Goal: Information Seeking & Learning: Learn about a topic

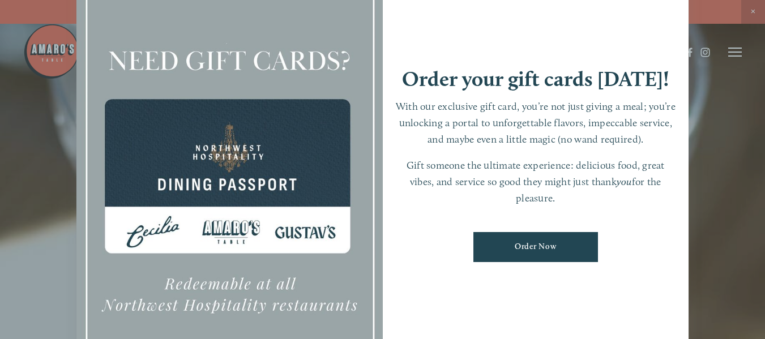
click at [695, 121] on div at bounding box center [382, 169] width 765 height 339
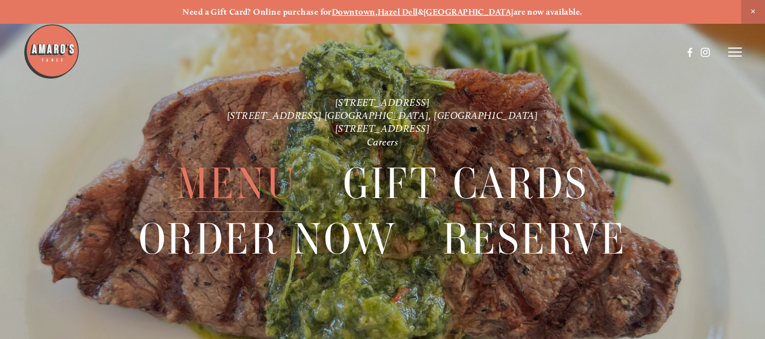
click at [263, 176] on span "Menu" at bounding box center [237, 183] width 120 height 55
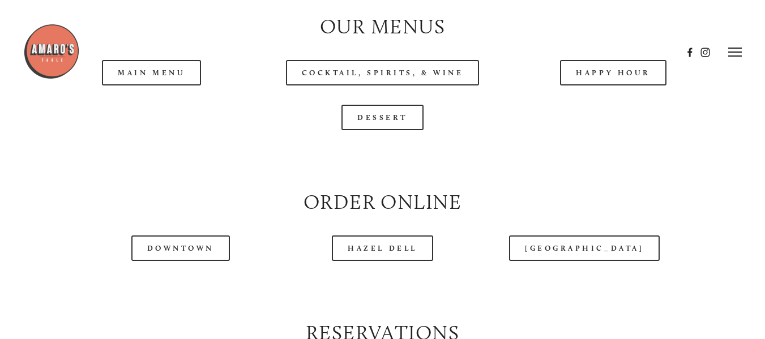
scroll to position [1076, 0]
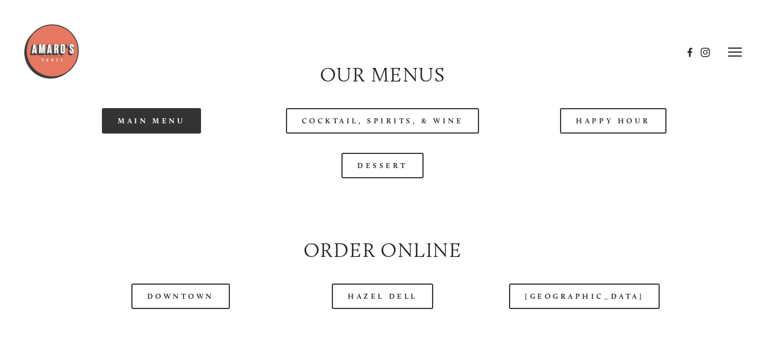
click at [181, 133] on link "Main Menu" at bounding box center [151, 120] width 99 height 25
